Goal: Information Seeking & Learning: Learn about a topic

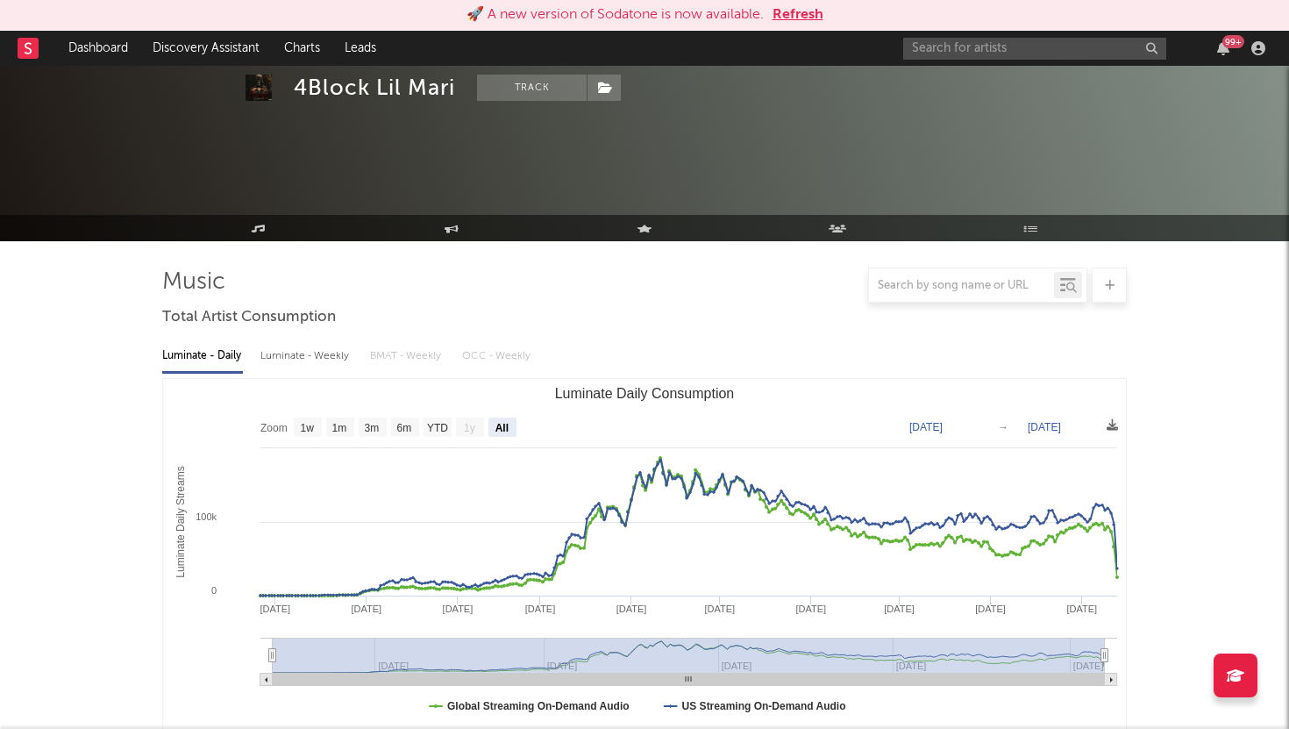
select select "All"
click at [787, 16] on button "Refresh" at bounding box center [798, 14] width 51 height 21
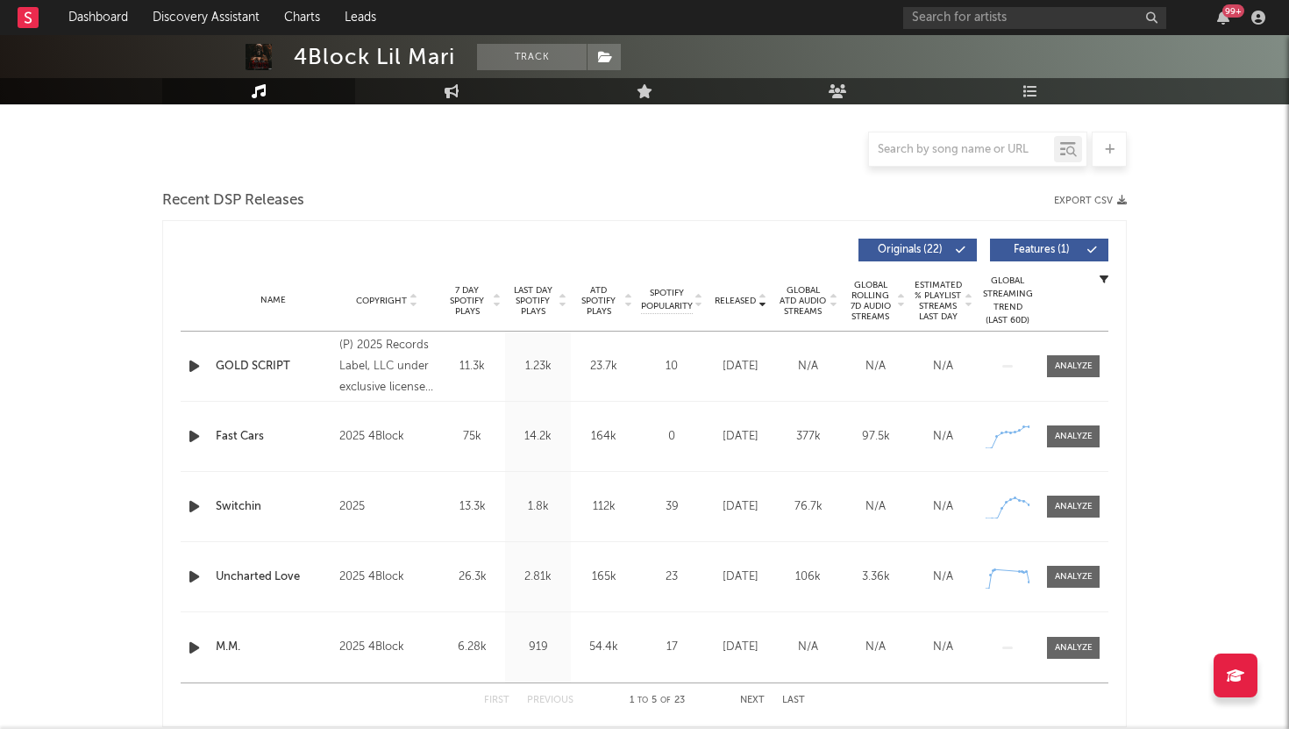
scroll to position [369, 0]
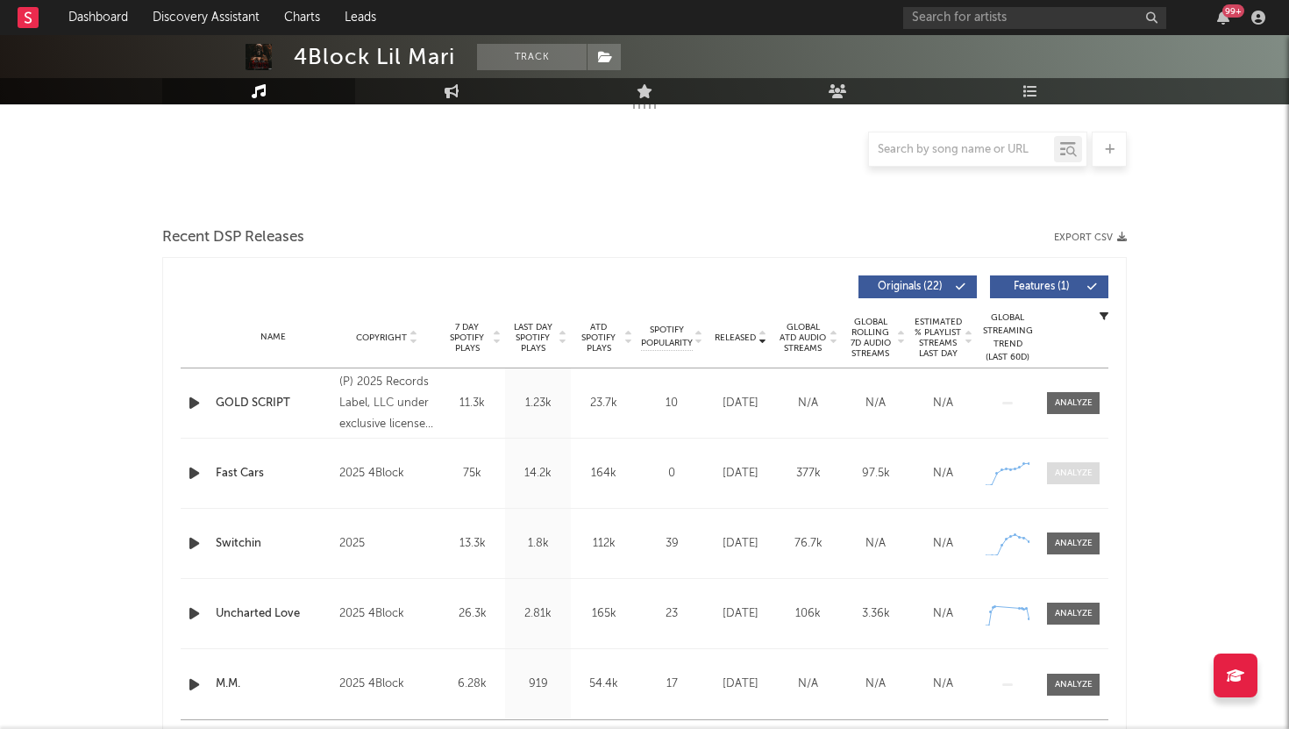
click at [1066, 482] on span at bounding box center [1073, 473] width 53 height 22
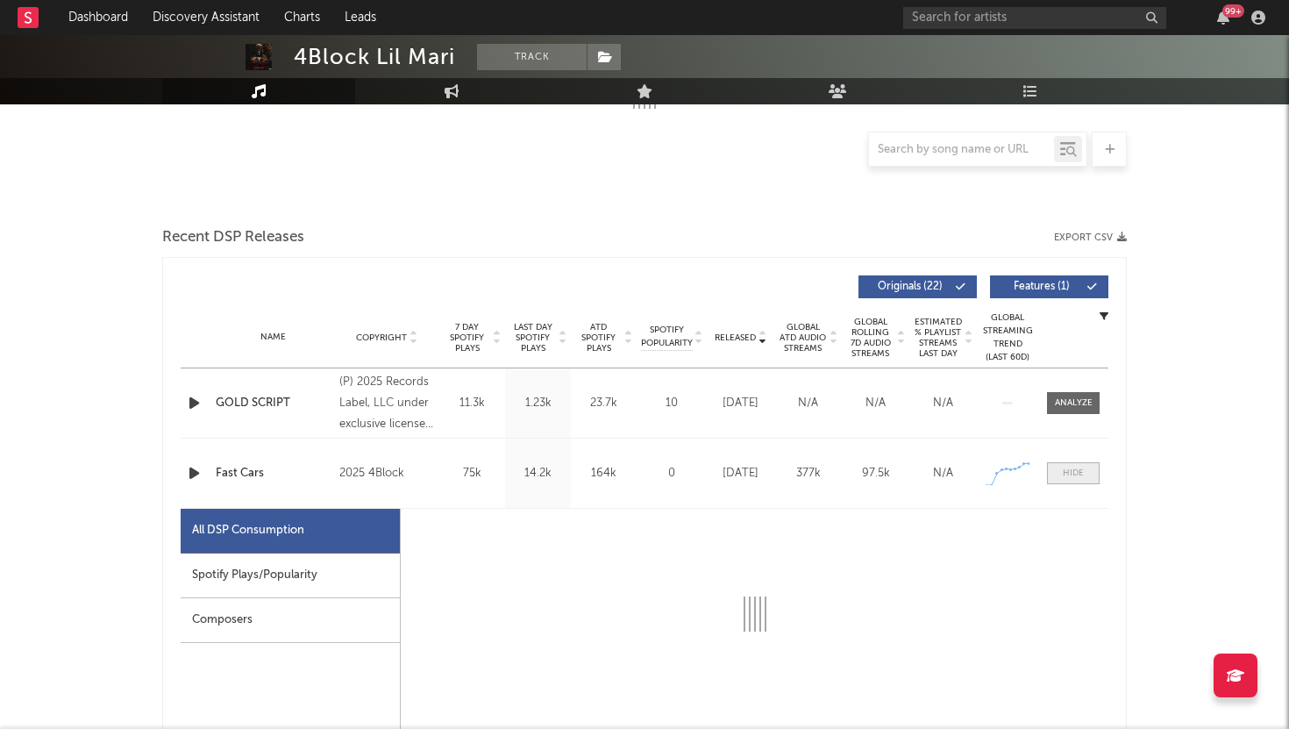
select select "1w"
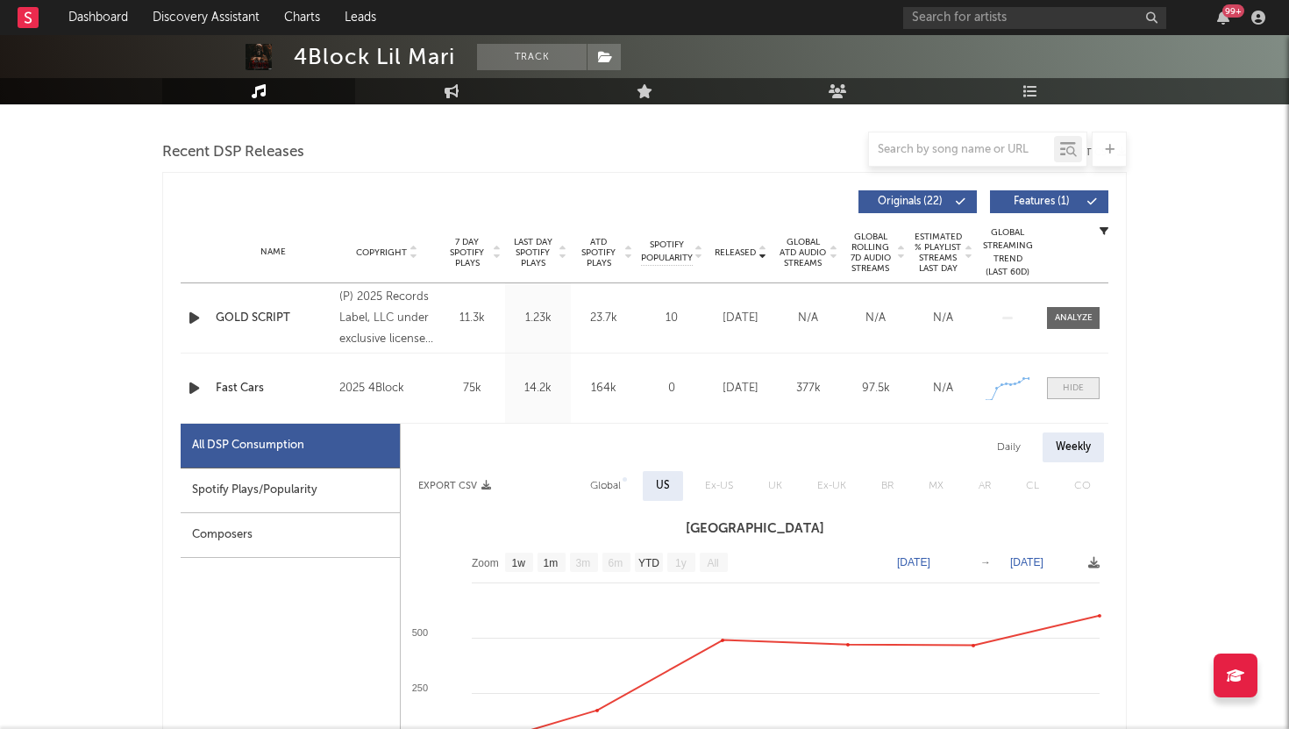
scroll to position [473, 0]
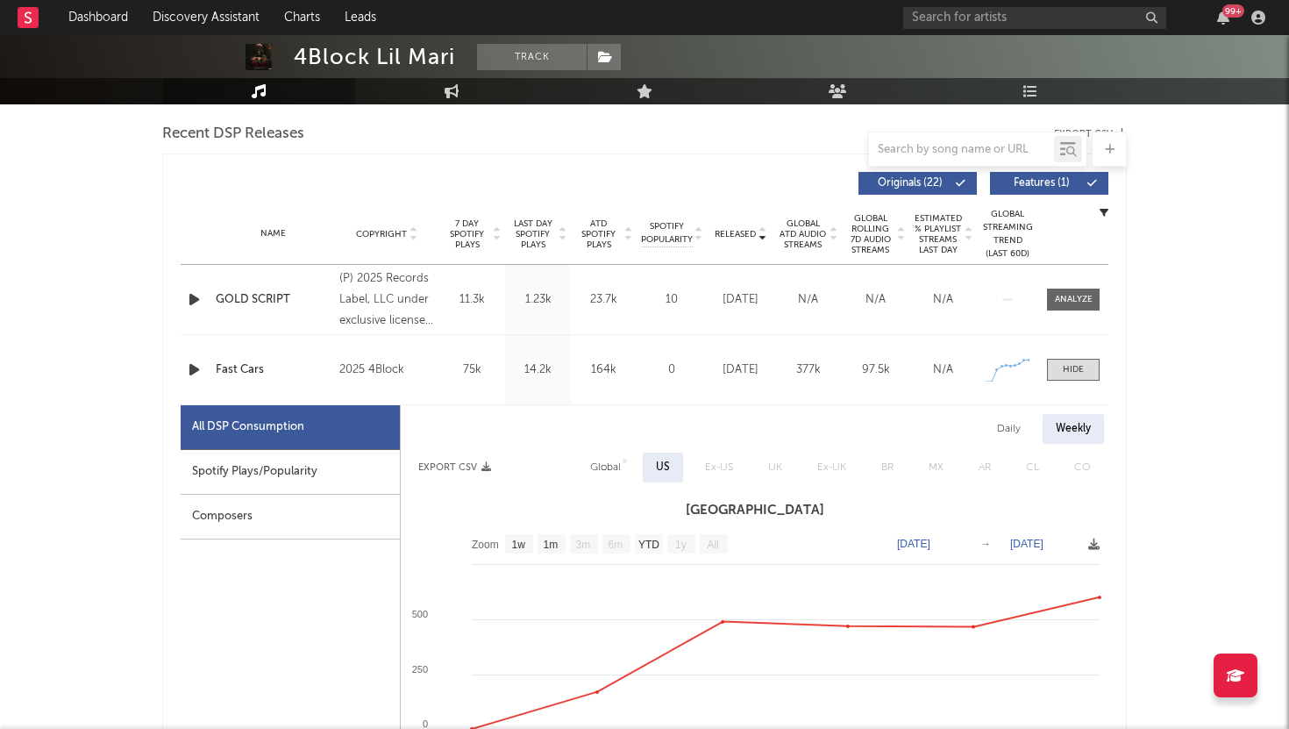
click at [1016, 421] on div "Daily" at bounding box center [1009, 429] width 50 height 30
select select "1w"
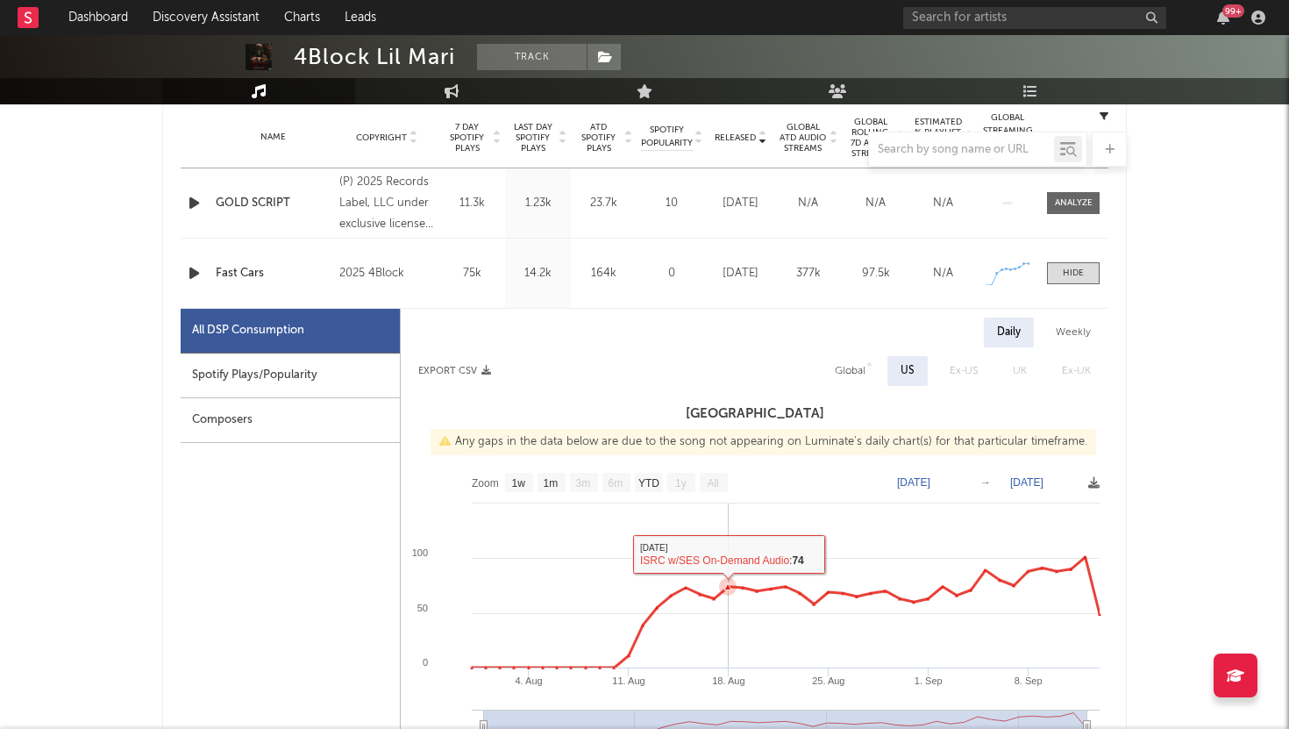
scroll to position [641, 0]
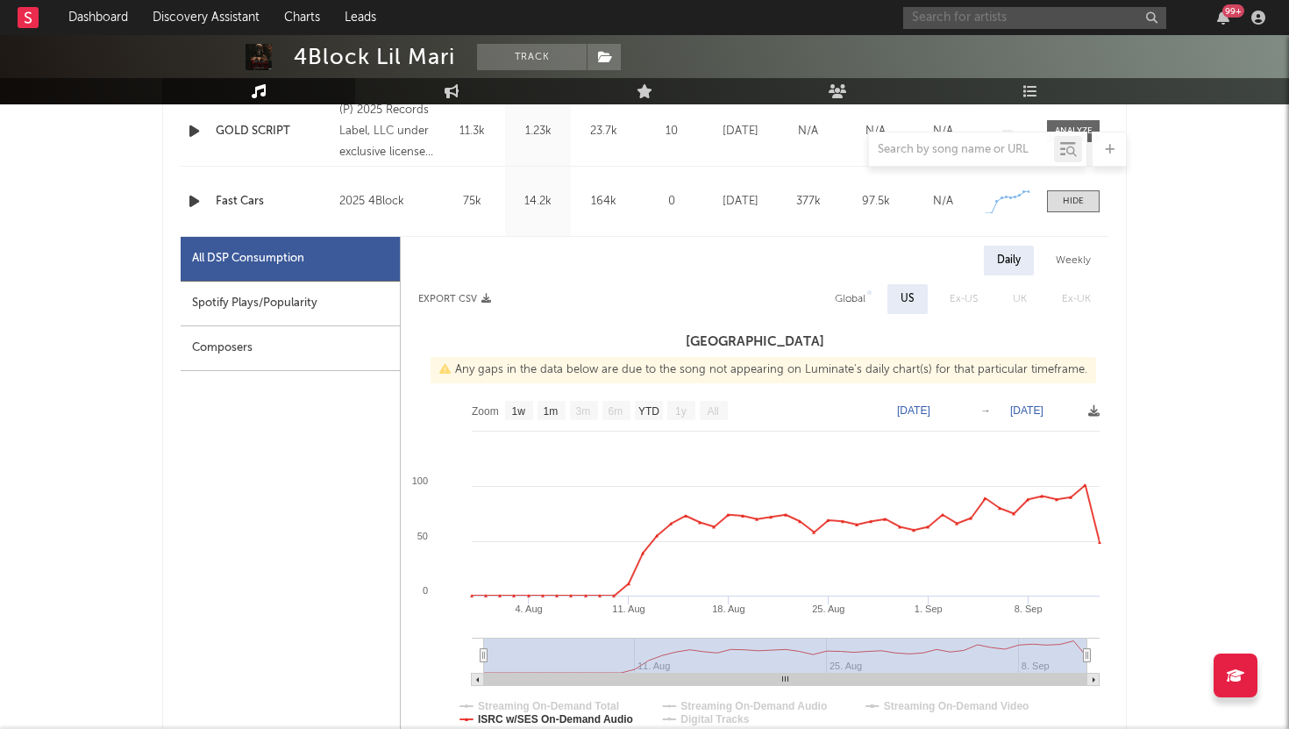
click at [966, 19] on input "text" at bounding box center [1034, 18] width 263 height 22
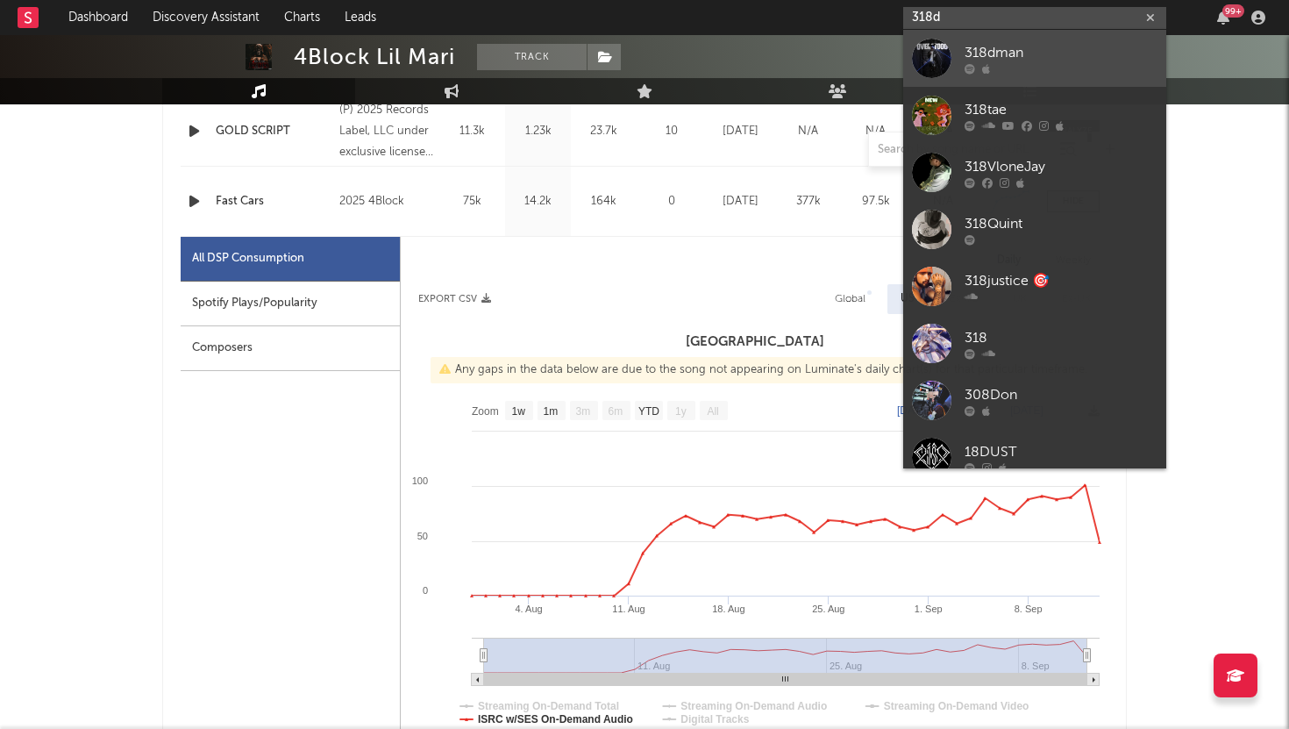
type input "318d"
click at [970, 50] on div "318dman" at bounding box center [1061, 52] width 193 height 21
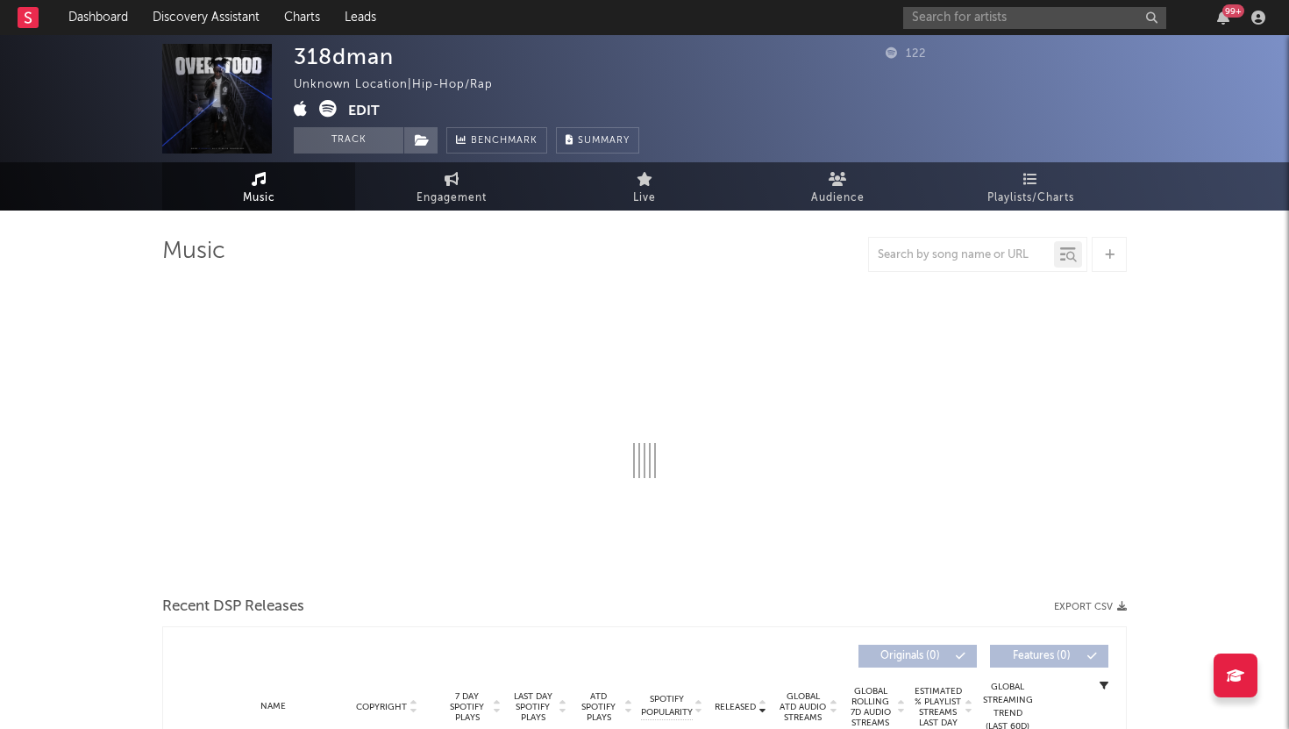
select select "1w"
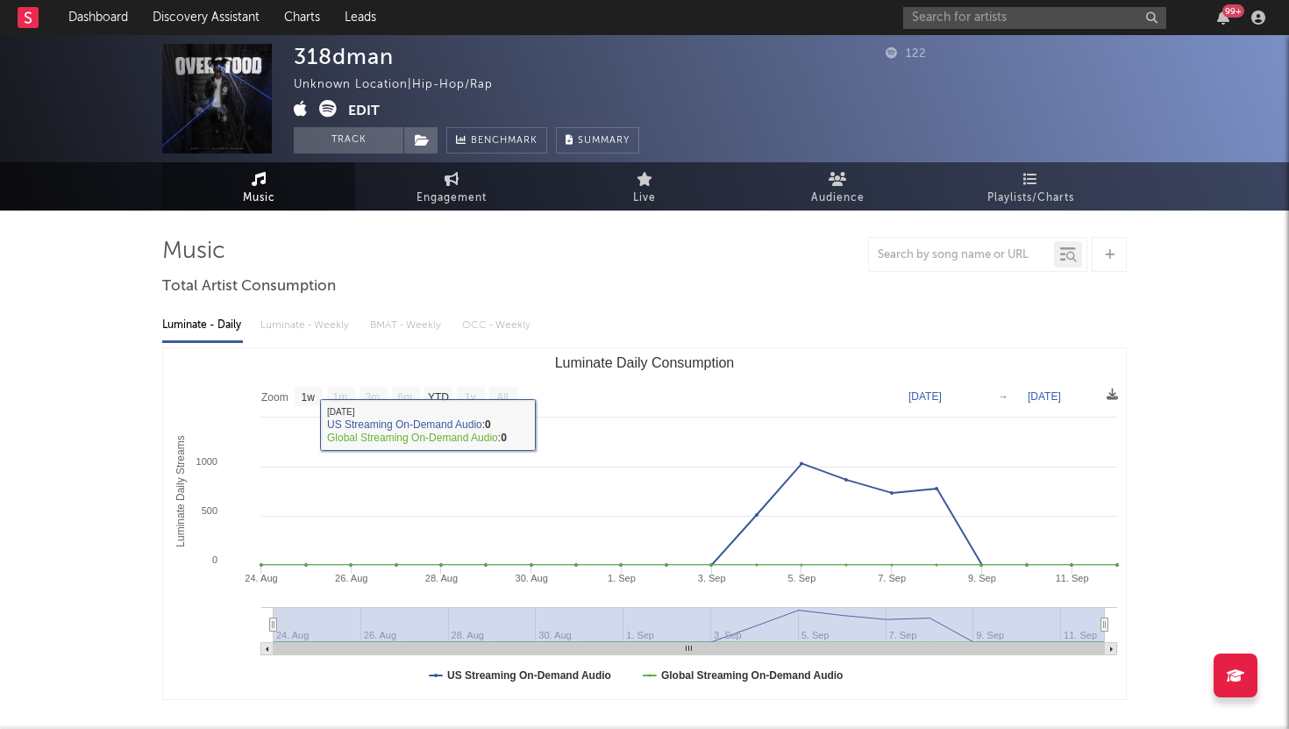
click at [281, 321] on div "Luminate - Daily Luminate - Weekly BMAT - Weekly OCC - Weekly" at bounding box center [644, 325] width 965 height 30
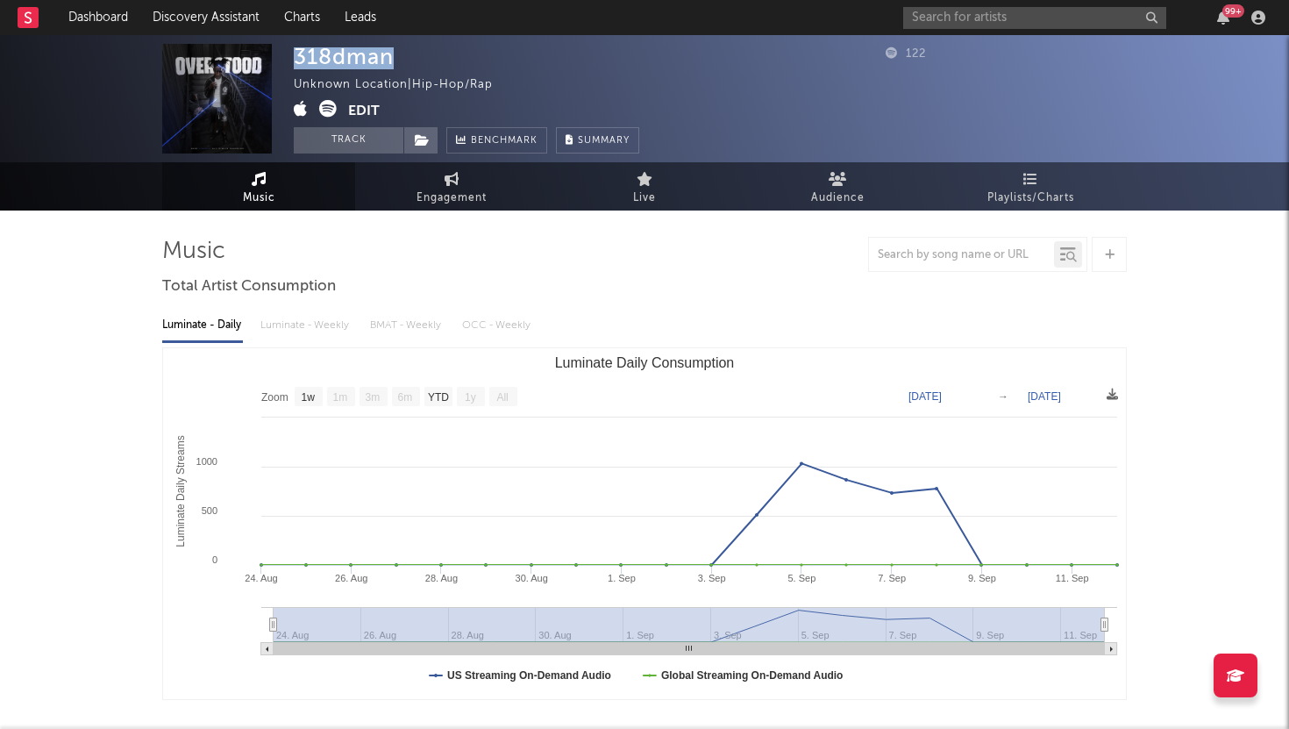
drag, startPoint x: 420, startPoint y: 66, endPoint x: 295, endPoint y: 65, distance: 125.4
click at [295, 65] on div "318dman Unknown Location | Hip-Hop/Rap Edit Track Benchmark Summary" at bounding box center [467, 99] width 346 height 110
copy div "318dman"
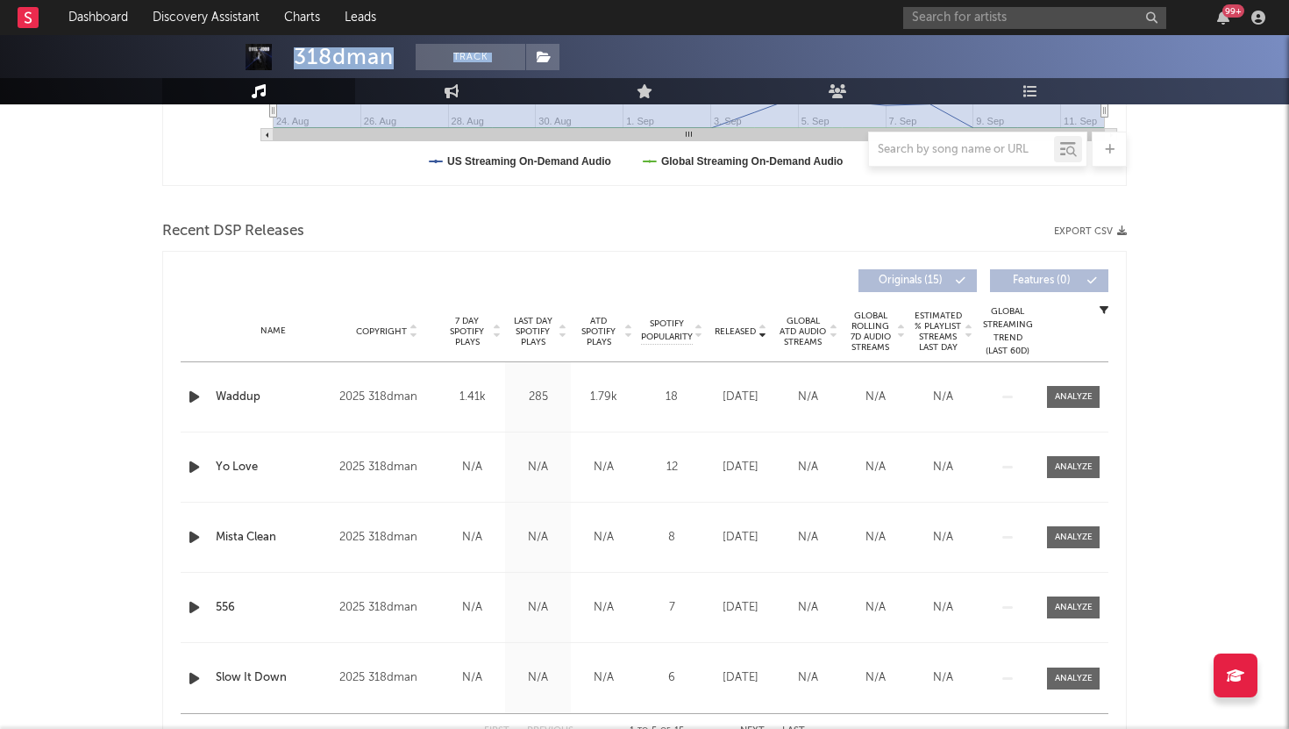
scroll to position [516, 0]
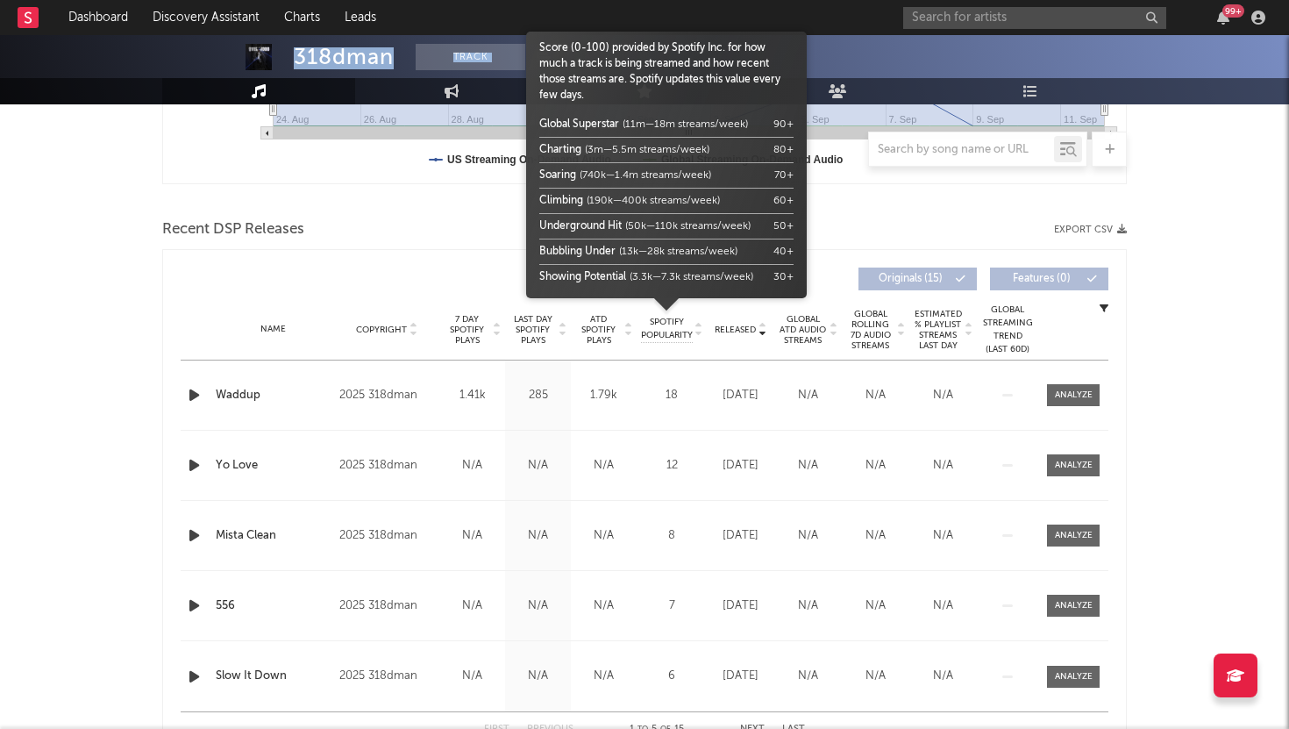
click at [666, 319] on span "Spotify Popularity" at bounding box center [667, 329] width 52 height 26
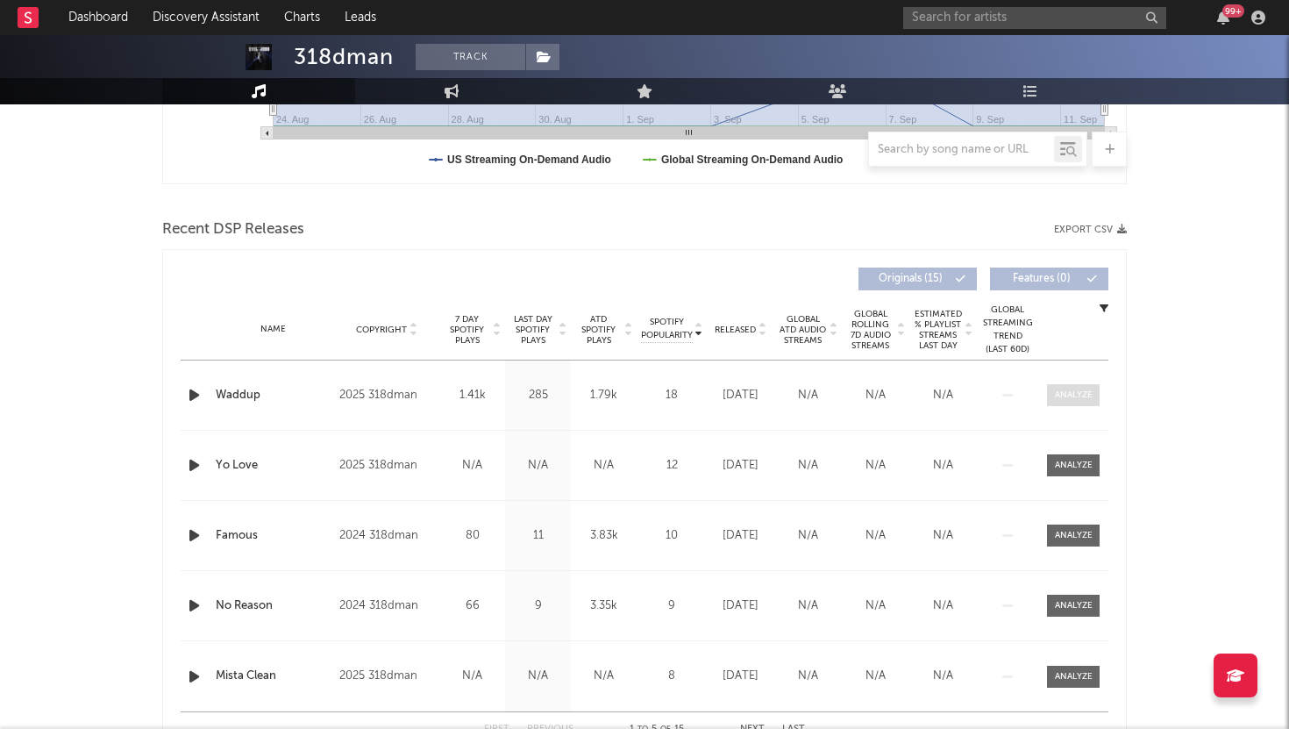
click at [1085, 390] on div at bounding box center [1074, 394] width 38 height 13
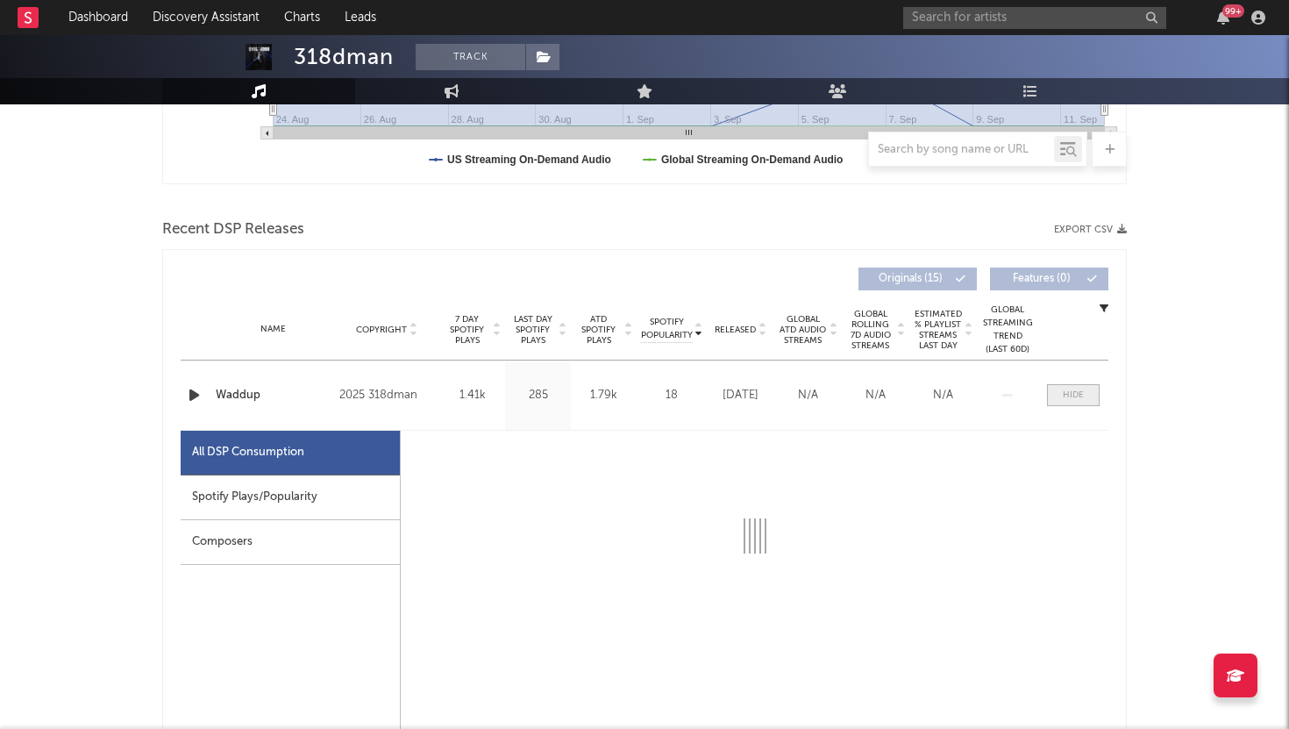
select select "1w"
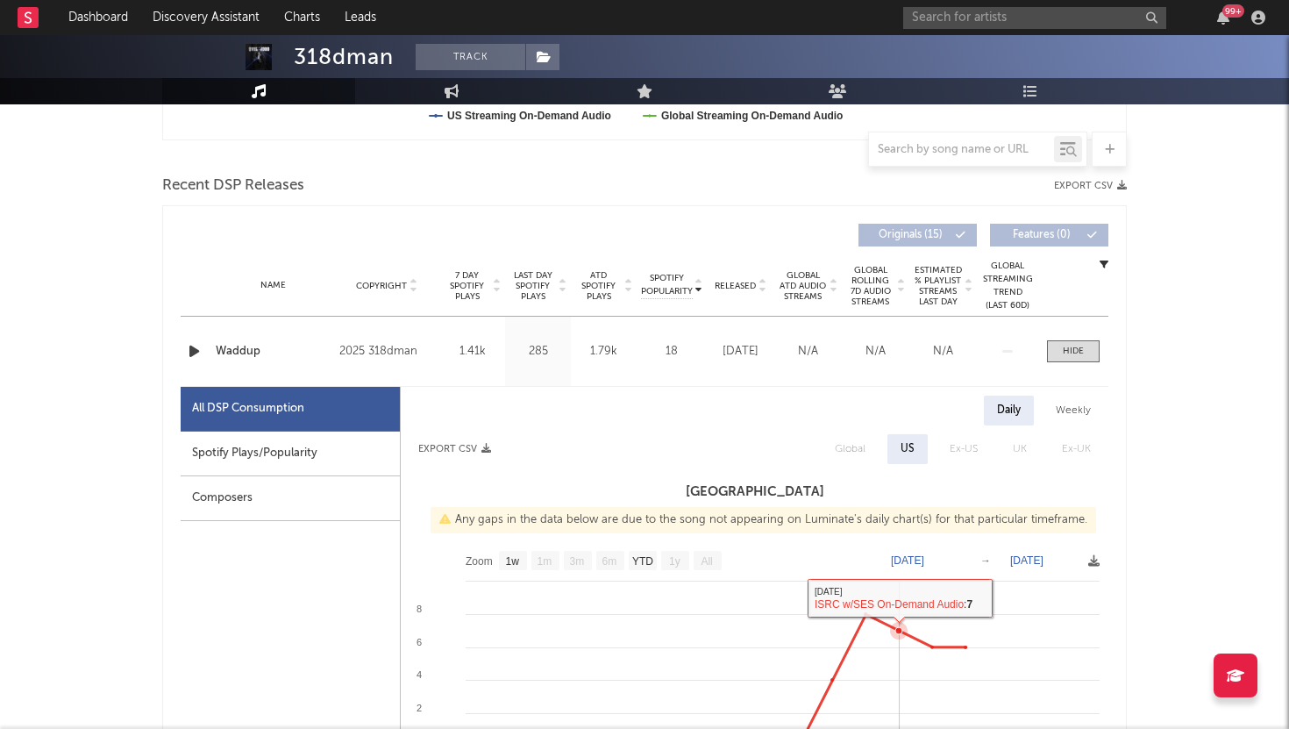
scroll to position [575, 0]
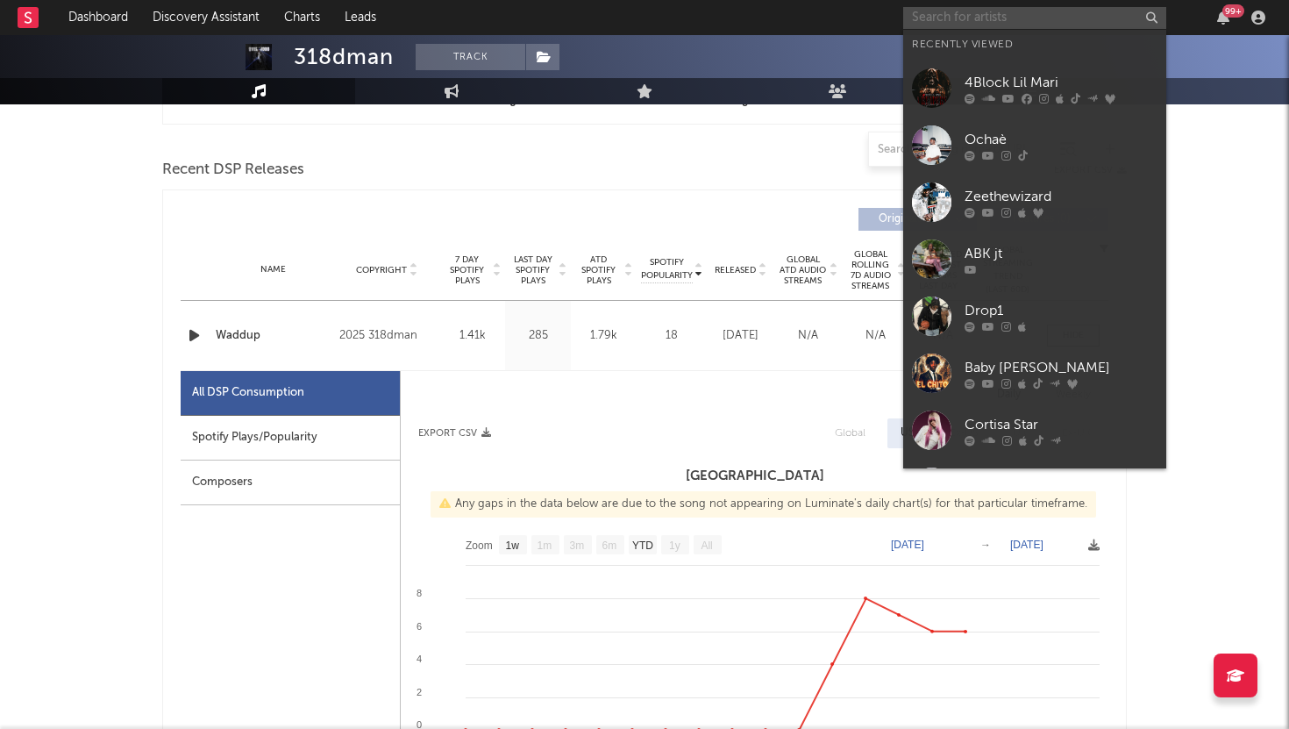
click at [934, 15] on input "text" at bounding box center [1034, 18] width 263 height 22
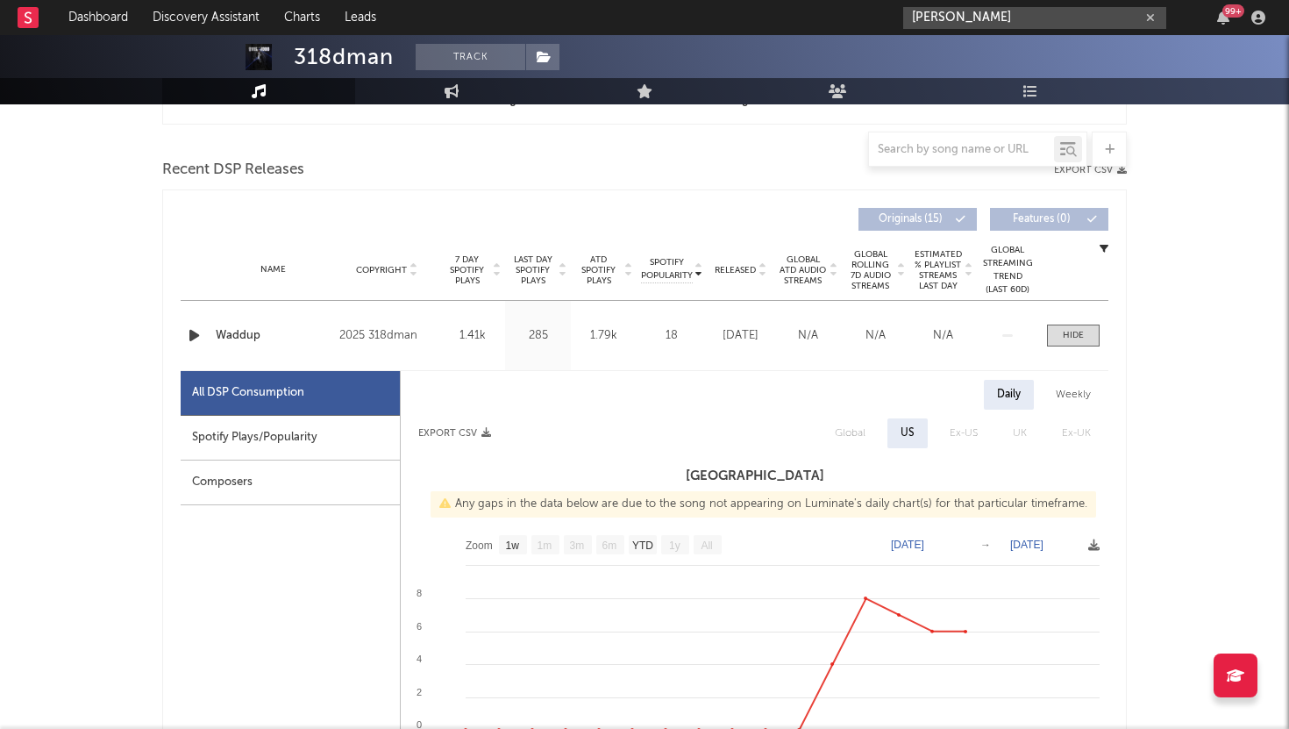
click at [985, 17] on input "gg osama" at bounding box center [1034, 18] width 263 height 22
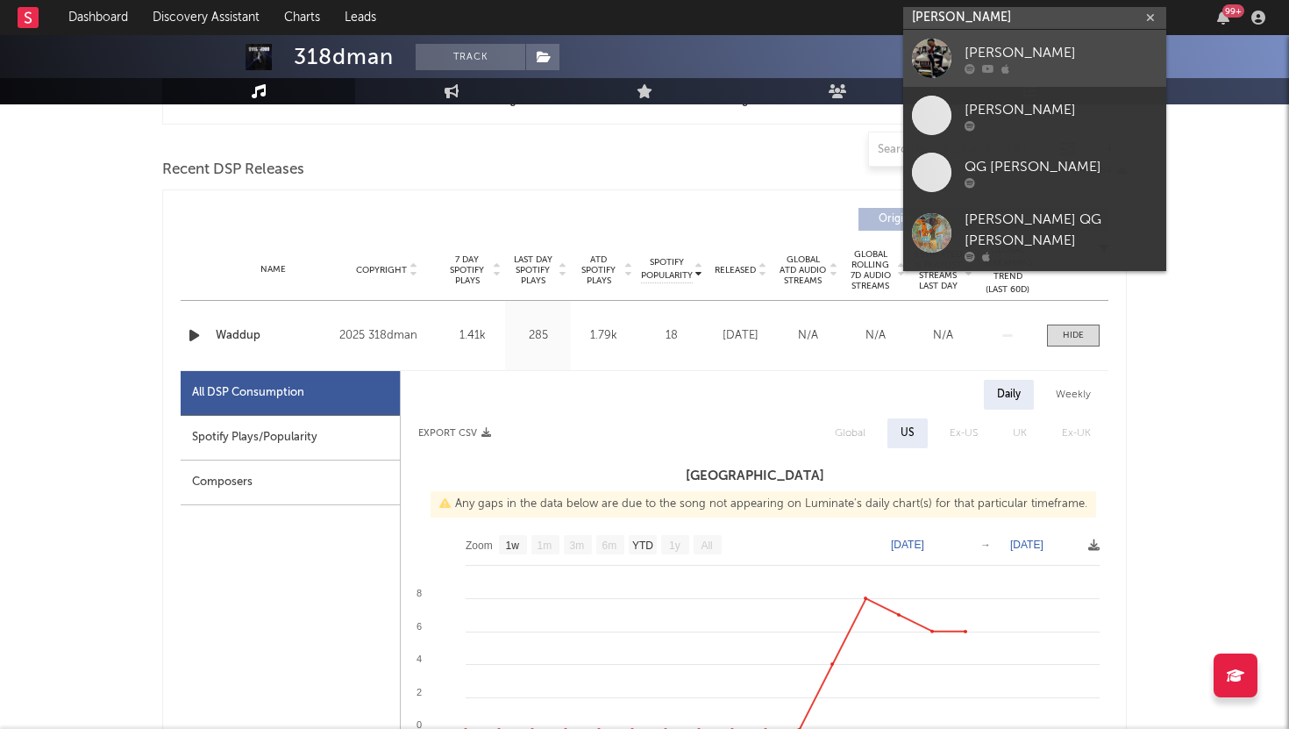
type input "gg osama"
click at [986, 42] on div "[PERSON_NAME]" at bounding box center [1061, 52] width 193 height 21
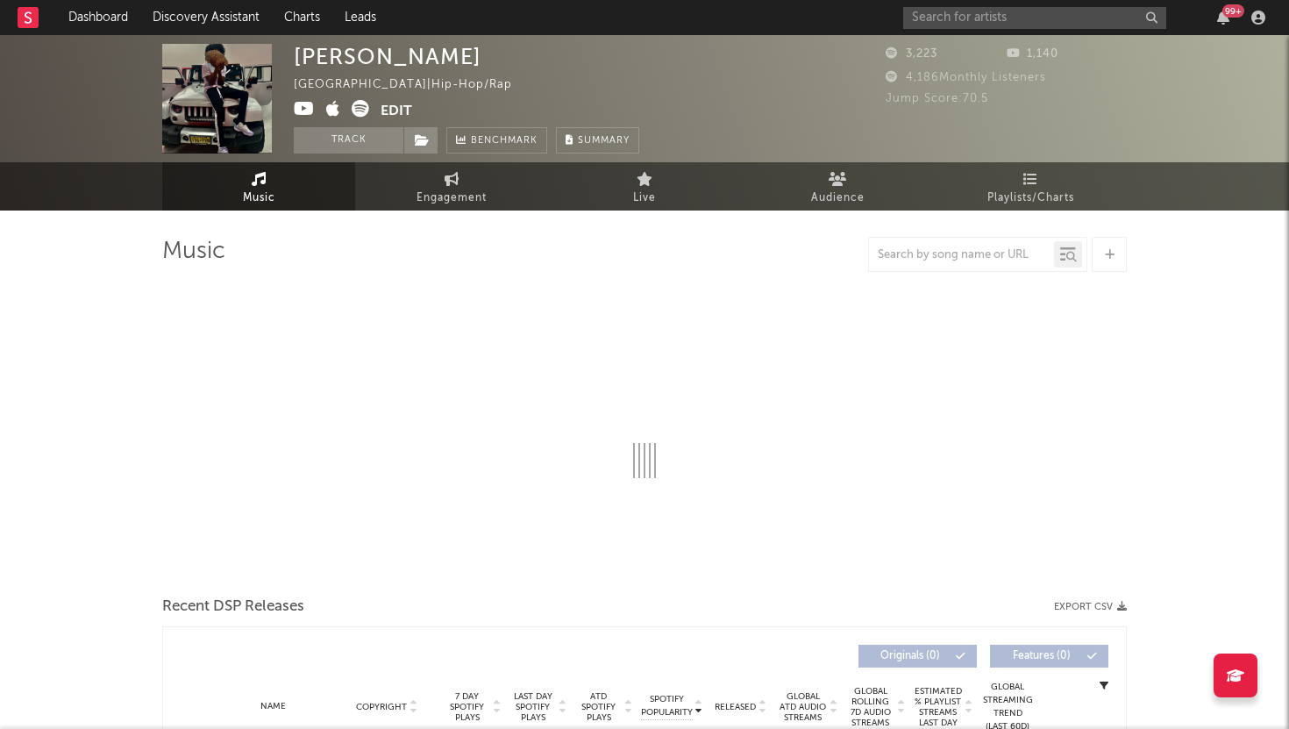
select select "6m"
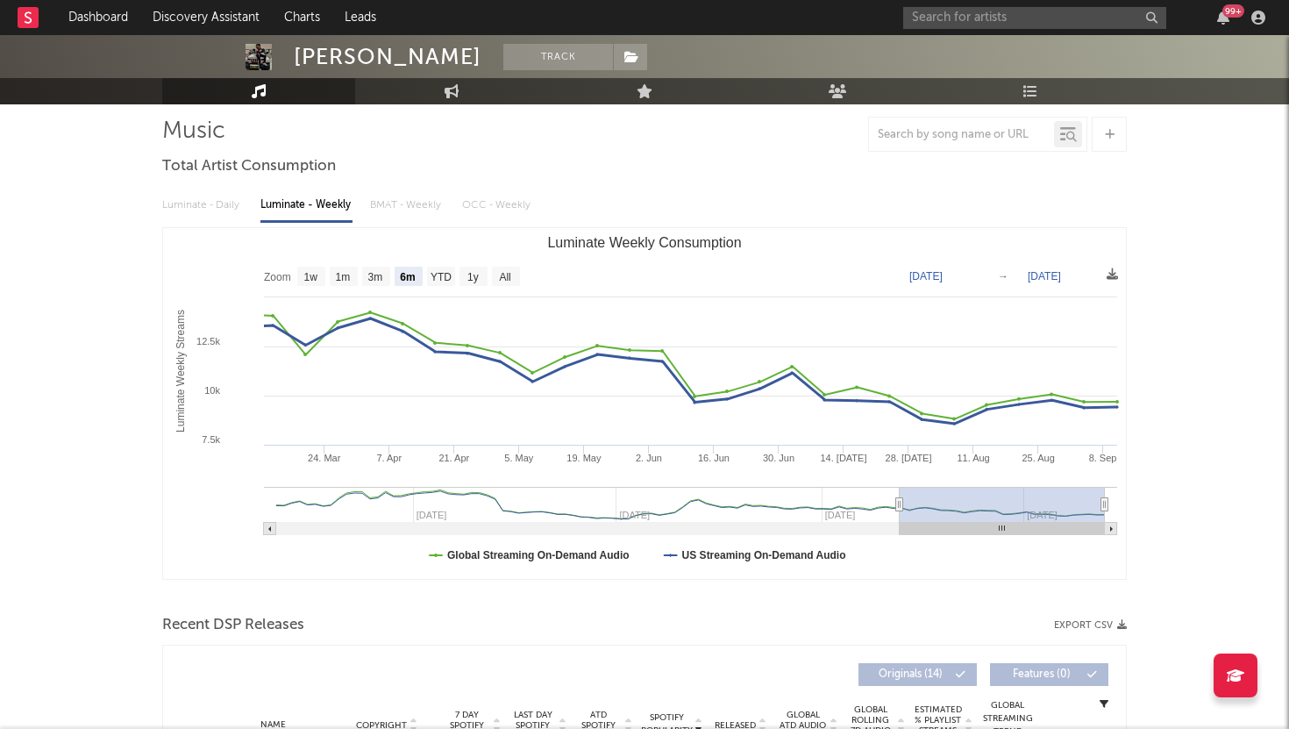
scroll to position [94, 0]
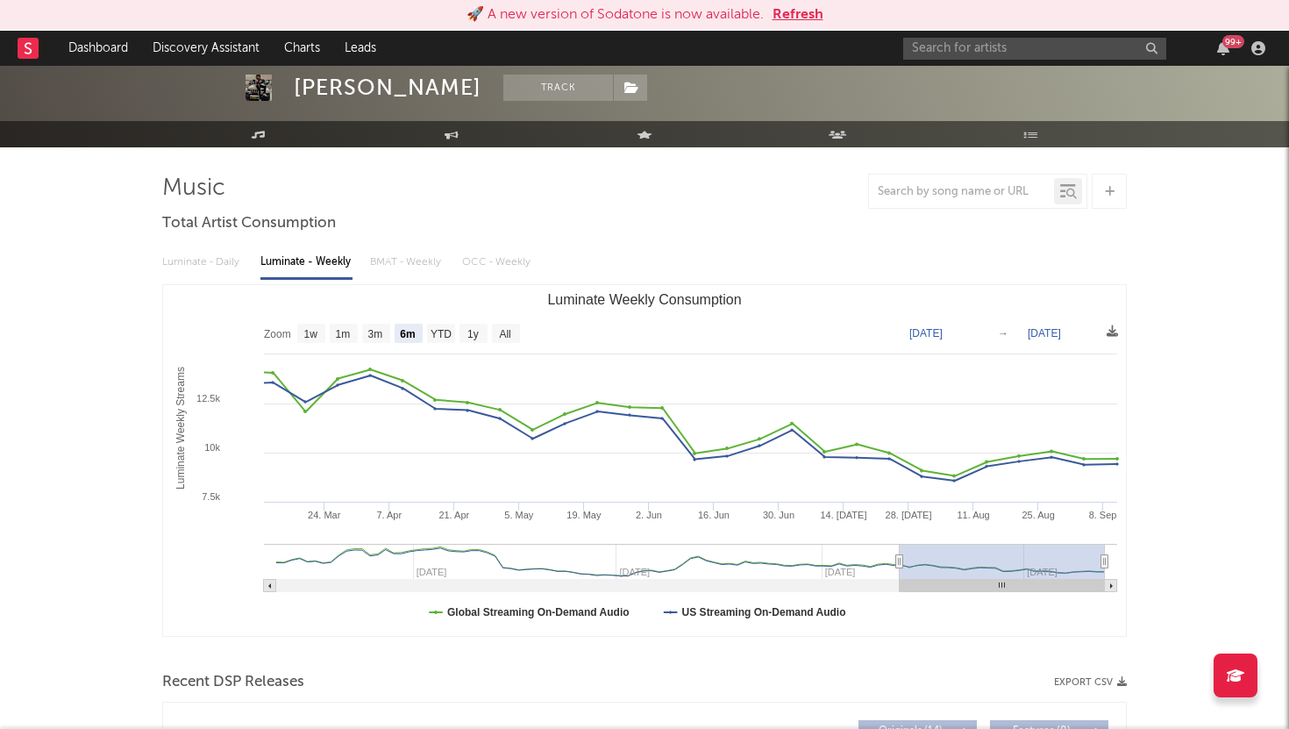
click at [796, 14] on button "Refresh" at bounding box center [798, 14] width 51 height 21
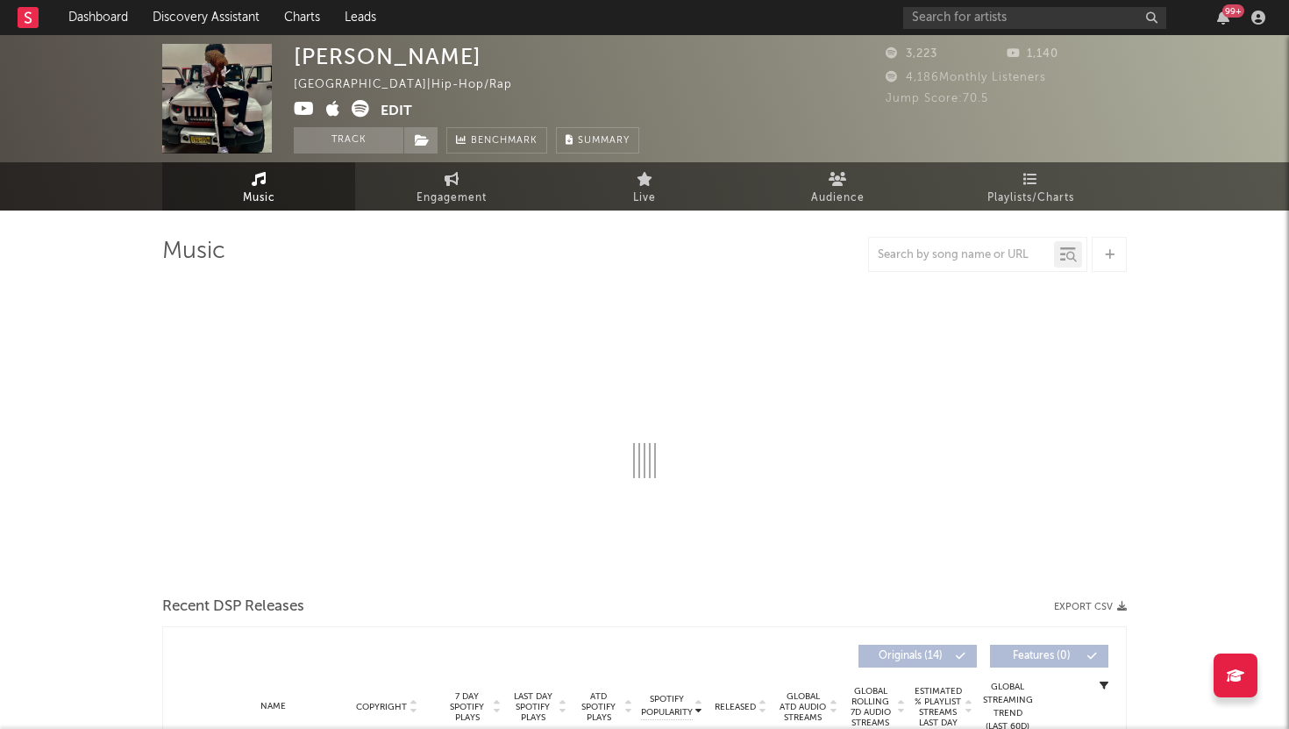
select select "6m"
